Goal: Task Accomplishment & Management: Manage account settings

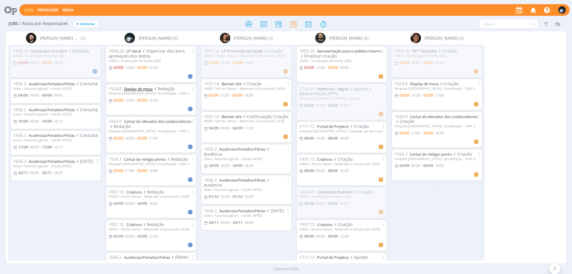
click at [130, 87] on link "Display de mesa" at bounding box center [138, 88] width 29 height 5
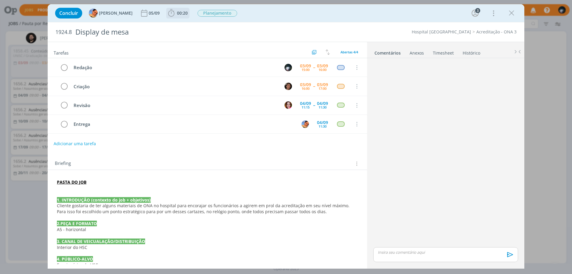
click at [167, 14] on icon "dialog" at bounding box center [171, 13] width 9 height 9
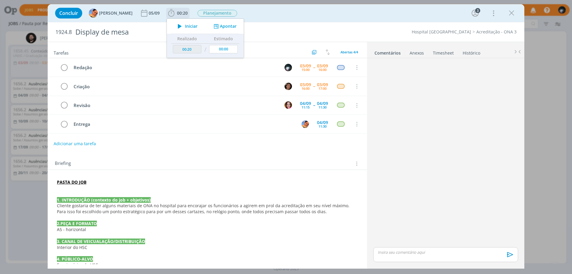
click at [219, 25] on button "Apontar" at bounding box center [224, 26] width 25 height 6
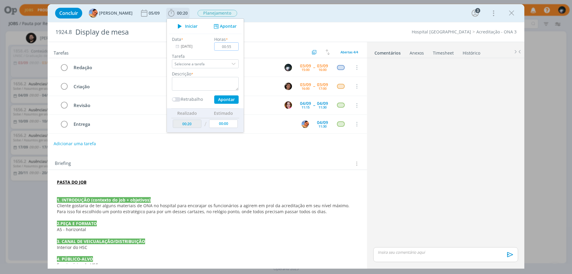
type input "00:55"
click at [189, 83] on textarea "dialog" at bounding box center [205, 84] width 67 height 14
type textarea "redação"
click at [223, 100] on button "Apontar" at bounding box center [226, 99] width 24 height 8
type input "01:15"
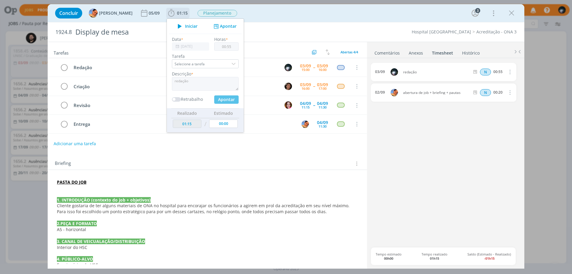
type input "00:00"
click at [260, 15] on div "Concluir [PERSON_NAME] [DATE] 01:15 Iniciar Apontar Data * [DATE] Horas * 00:00…" at bounding box center [285, 13] width 467 height 14
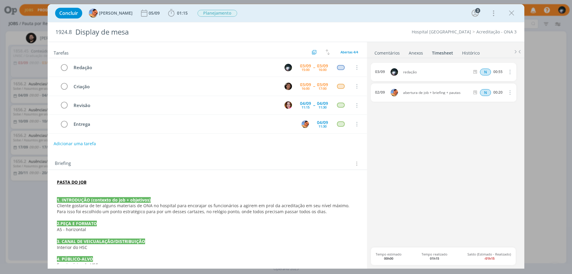
click at [386, 51] on link "Comentários" at bounding box center [387, 51] width 26 height 9
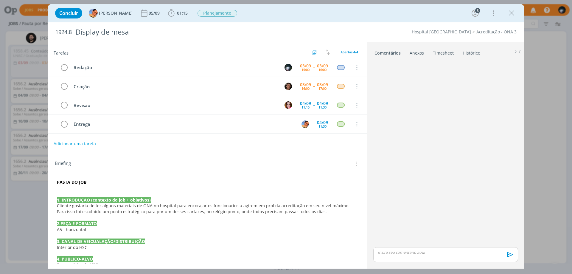
click at [385, 251] on p "dialog" at bounding box center [445, 251] width 135 height 5
click at [404, 255] on icon "dialog" at bounding box center [404, 256] width 2 height 2
paste input "[URL][DOMAIN_NAME]"
type input "[URL][DOMAIN_NAME]"
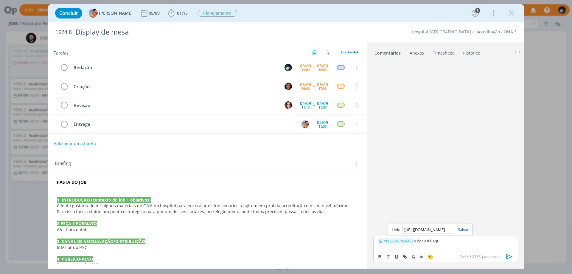
scroll to position [0, 0]
click at [464, 226] on div "[URL][DOMAIN_NAME]" at bounding box center [430, 229] width 85 height 11
click at [461, 228] on link "dialog" at bounding box center [460, 229] width 15 height 5
click at [451, 238] on p "﻿ @ [PERSON_NAME] ﻿ o doc está aqui ." at bounding box center [445, 240] width 135 height 5
click at [508, 253] on icon "dialog" at bounding box center [509, 256] width 9 height 9
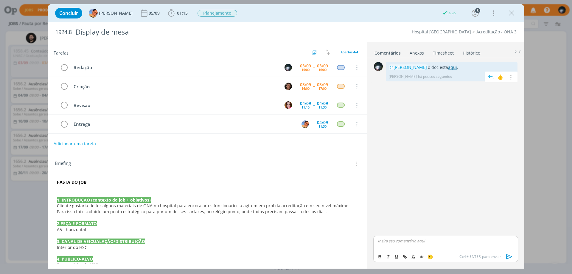
click at [448, 65] on link "aqui" at bounding box center [452, 67] width 9 height 6
click at [510, 77] on icon "dialog" at bounding box center [510, 77] width 7 height 6
click at [494, 85] on link "Editar" at bounding box center [489, 86] width 47 height 10
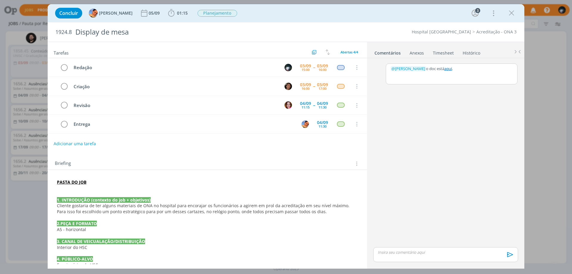
click at [459, 67] on p "﻿ @ [PERSON_NAME] ﻿ o doc está aqui ." at bounding box center [451, 68] width 122 height 5
click at [503, 93] on button "Salvar" at bounding box center [507, 93] width 13 height 7
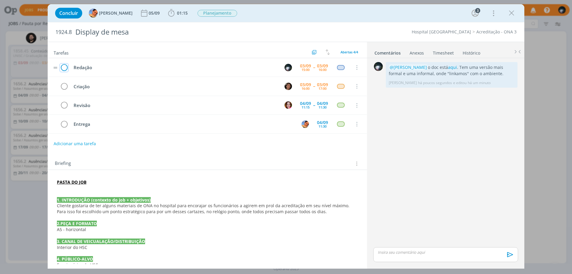
click at [63, 70] on icon "dialog" at bounding box center [64, 67] width 8 height 9
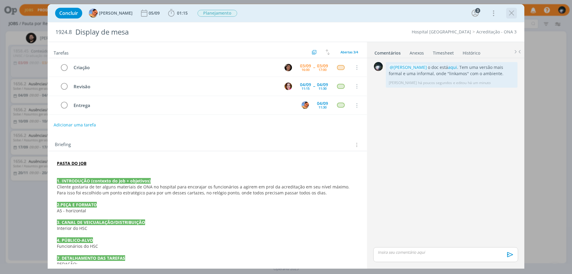
click at [510, 12] on icon "dialog" at bounding box center [511, 13] width 9 height 9
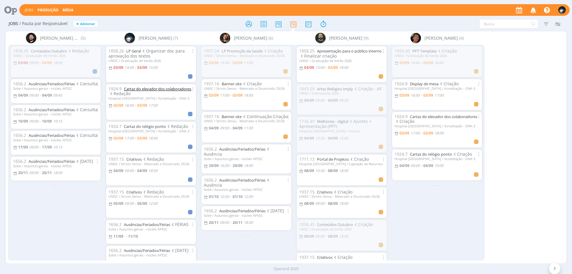
click at [135, 89] on link "Cartaz do elevador dos colaboradores" at bounding box center [157, 88] width 67 height 5
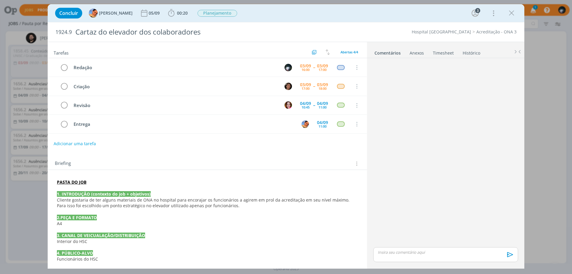
click at [459, 110] on div "dialog" at bounding box center [445, 152] width 149 height 185
click at [512, 13] on icon "dialog" at bounding box center [511, 13] width 9 height 9
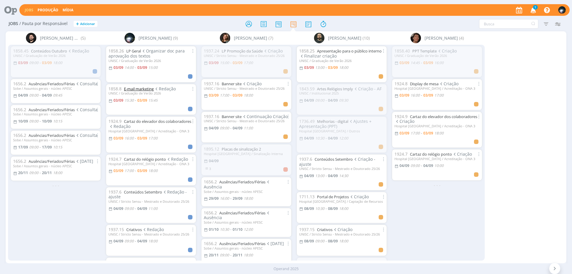
click at [146, 89] on link "E-mail marketing" at bounding box center [139, 88] width 30 height 5
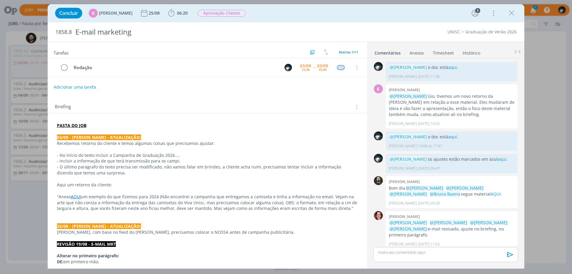
scroll to position [157, 0]
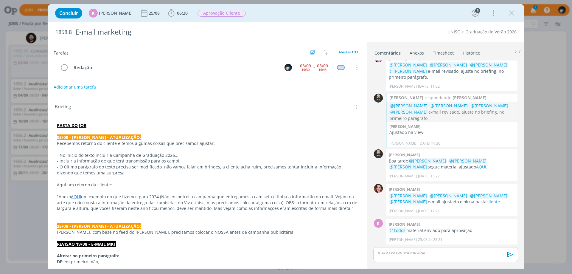
click at [76, 197] on link "AQUI" at bounding box center [76, 197] width 10 height 6
click at [87, 208] on link "[URL][DOMAIN_NAME]" at bounding box center [95, 208] width 45 height 8
click at [133, 169] on p "- O último parágrafo do texto precisa ser modificado, não vamos falar em brinde…" at bounding box center [207, 170] width 300 height 12
click at [169, 14] on icon "dialog" at bounding box center [171, 13] width 9 height 9
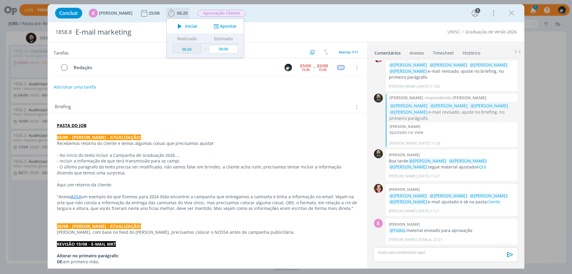
click at [222, 27] on button "Apontar" at bounding box center [224, 26] width 25 height 6
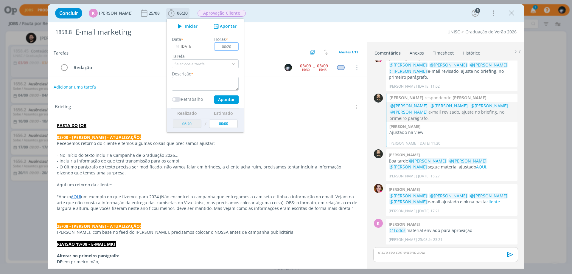
type input "00:20"
click at [198, 81] on textarea "dialog" at bounding box center [205, 84] width 67 height 14
type textarea "ajustes"
click at [224, 98] on button "Apontar" at bounding box center [226, 99] width 24 height 8
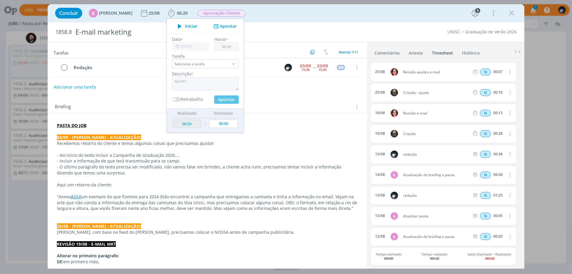
type input "06:40"
type input "00:00"
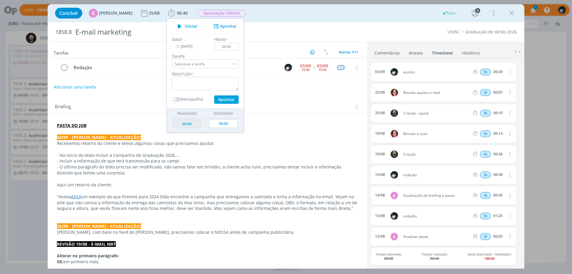
click at [265, 14] on div "Concluir K [PERSON_NAME] [DATE] 06:40 Iniciar Apontar Data * [DATE] Horas * 00:…" at bounding box center [285, 13] width 467 height 14
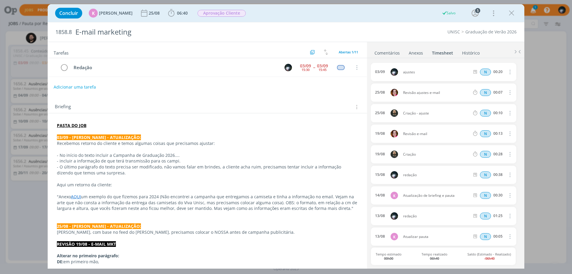
click at [386, 51] on link "Comentários" at bounding box center [387, 51] width 26 height 9
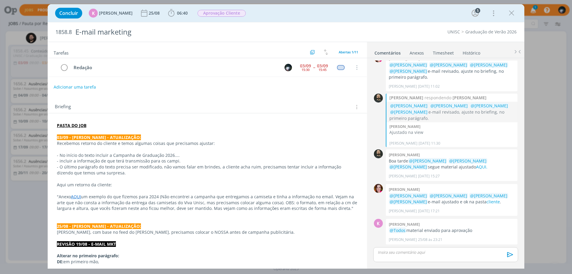
click at [385, 252] on p "dialog" at bounding box center [445, 251] width 135 height 5
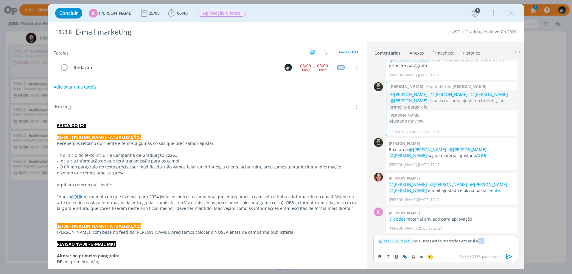
click at [403, 255] on icon "dialog" at bounding box center [404, 256] width 5 height 5
paste input "[URL][DOMAIN_NAME]"
type input "[URL][DOMAIN_NAME]"
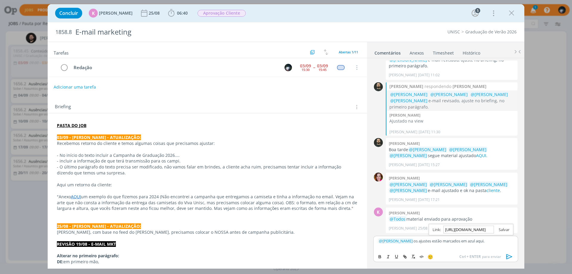
click at [504, 228] on link "dialog" at bounding box center [501, 229] width 15 height 5
click at [500, 244] on div "﻿ @ [PERSON_NAME] ﻿ os ajustes estão marcados em azul aqui ." at bounding box center [445, 242] width 145 height 15
click at [507, 256] on icon "dialog" at bounding box center [509, 256] width 9 height 9
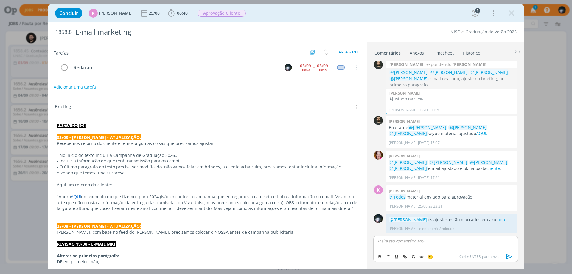
scroll to position [191, 0]
click at [65, 69] on icon "dialog" at bounding box center [64, 67] width 8 height 9
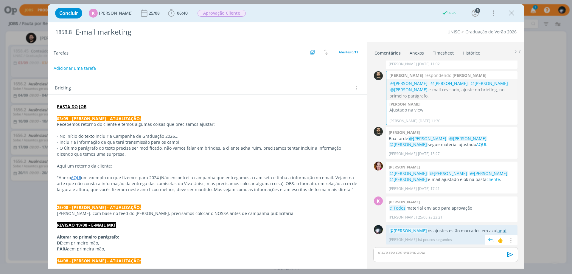
click at [498, 229] on link "aqui" at bounding box center [501, 230] width 9 height 6
click at [510, 12] on icon "dialog" at bounding box center [511, 13] width 9 height 9
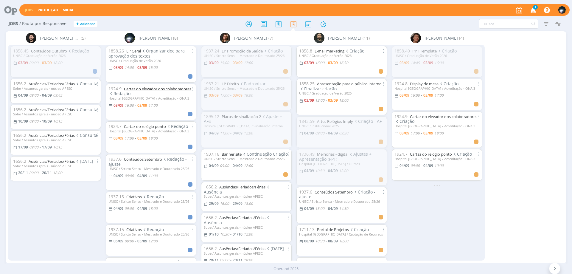
click at [135, 87] on link "Cartaz do elevador dos colaboradores" at bounding box center [157, 88] width 67 height 5
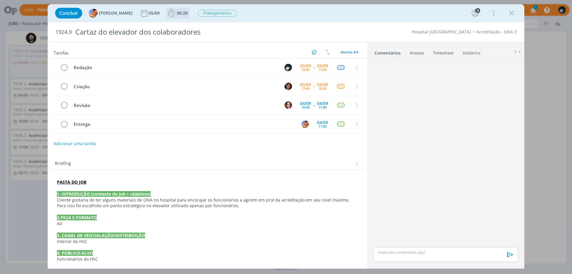
click at [167, 14] on icon "dialog" at bounding box center [171, 13] width 9 height 9
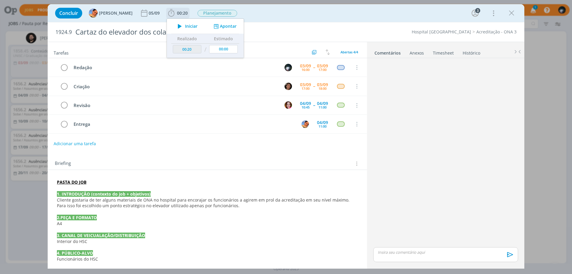
click at [223, 24] on button "Apontar" at bounding box center [224, 26] width 25 height 6
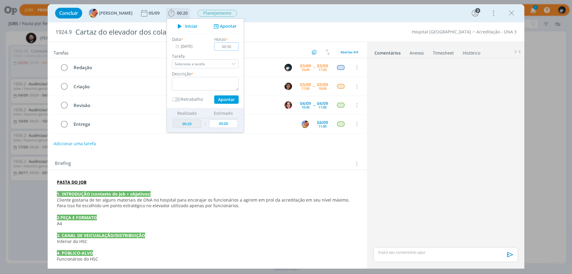
type input "00:50"
click at [208, 80] on textarea "dialog" at bounding box center [205, 84] width 67 height 14
type textarea "redação"
click at [222, 99] on button "Apontar" at bounding box center [226, 99] width 24 height 8
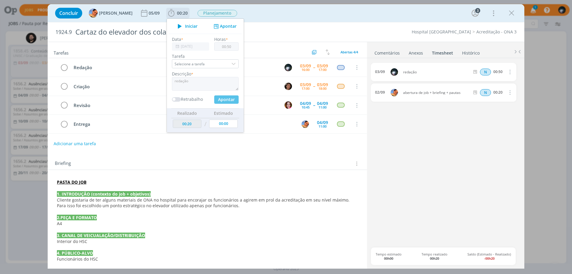
type input "01:10"
type input "00:00"
click at [262, 8] on div "Concluir [PERSON_NAME] [DATE] 01:10 Iniciar Apontar Data * [DATE] Horas * 00:00…" at bounding box center [285, 13] width 467 height 14
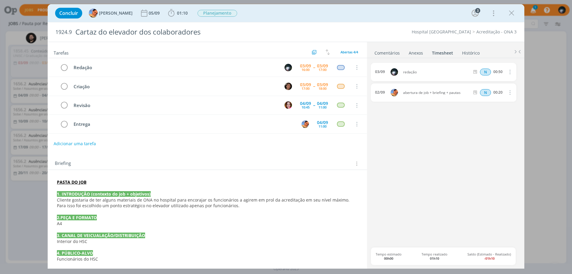
click at [379, 54] on link "Comentários" at bounding box center [387, 51] width 26 height 9
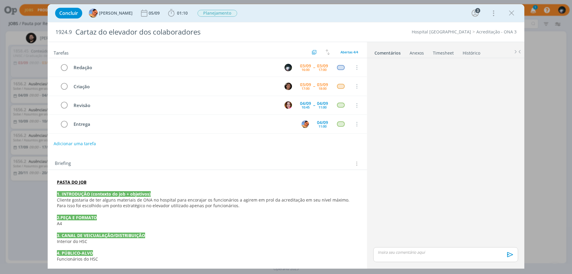
click at [386, 256] on div "dialog" at bounding box center [445, 254] width 145 height 15
click at [404, 255] on icon "dialog" at bounding box center [404, 256] width 5 height 5
paste input "[URL][DOMAIN_NAME]"
type input "[URL][DOMAIN_NAME]"
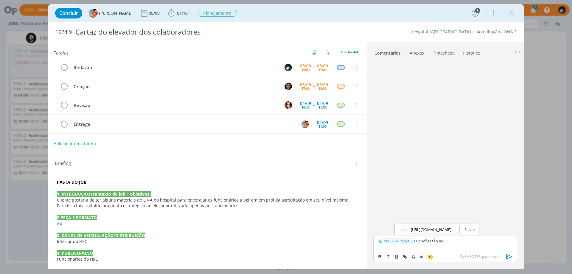
scroll to position [0, 0]
click at [470, 229] on link "dialog" at bounding box center [466, 229] width 15 height 5
click at [465, 239] on p "﻿ @ [PERSON_NAME] ﻿ as opções tão aqui ." at bounding box center [445, 240] width 135 height 5
click at [512, 255] on icon "dialog" at bounding box center [509, 256] width 9 height 9
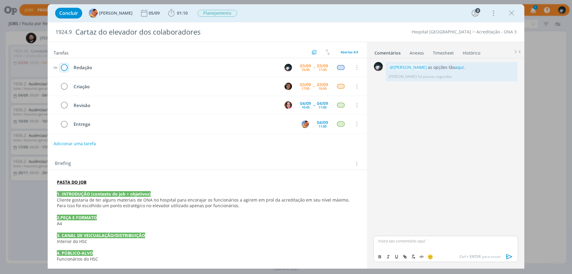
click at [66, 66] on icon "dialog" at bounding box center [64, 67] width 8 height 9
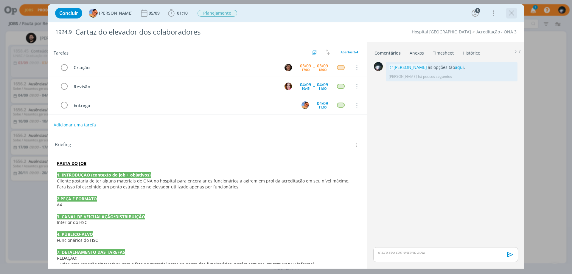
click at [511, 12] on icon "dialog" at bounding box center [511, 13] width 9 height 9
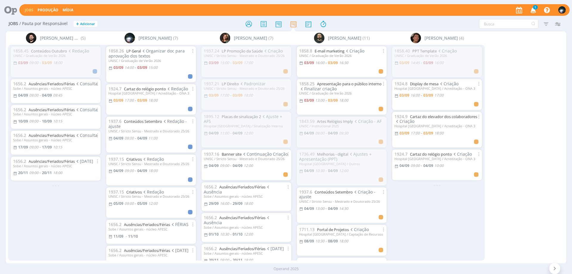
click at [533, 8] on span "1" at bounding box center [535, 7] width 5 height 4
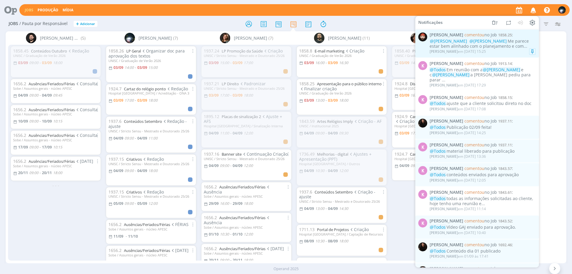
click at [506, 49] on div "[PERSON_NAME] em [DATE] 15:25" at bounding box center [482, 52] width 106 height 6
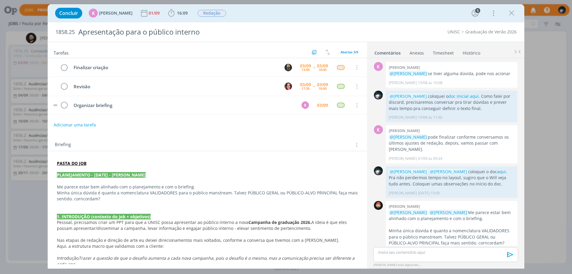
scroll to position [6, 0]
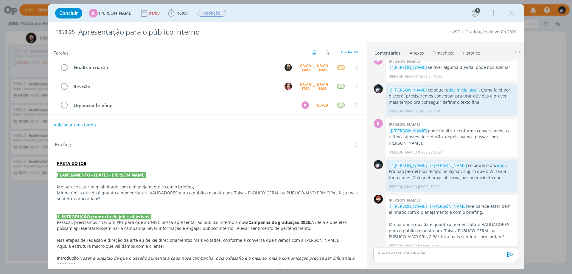
click at [475, 257] on div "dialog" at bounding box center [445, 254] width 145 height 15
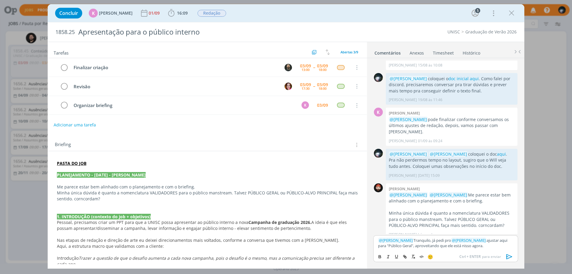
click at [509, 257] on icon "dialog" at bounding box center [509, 256] width 6 height 5
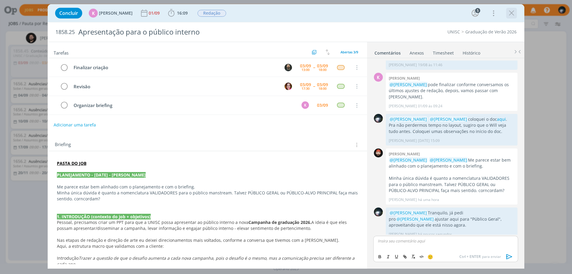
click at [510, 14] on icon "dialog" at bounding box center [511, 13] width 9 height 9
